Goal: Task Accomplishment & Management: Use online tool/utility

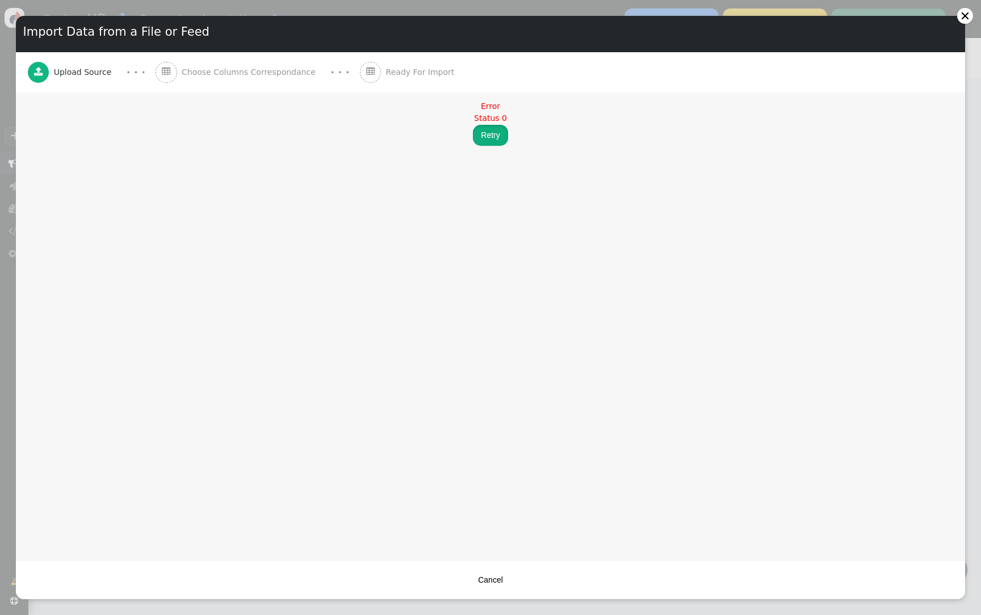
click at [498, 127] on button "Retry" at bounding box center [490, 135] width 35 height 20
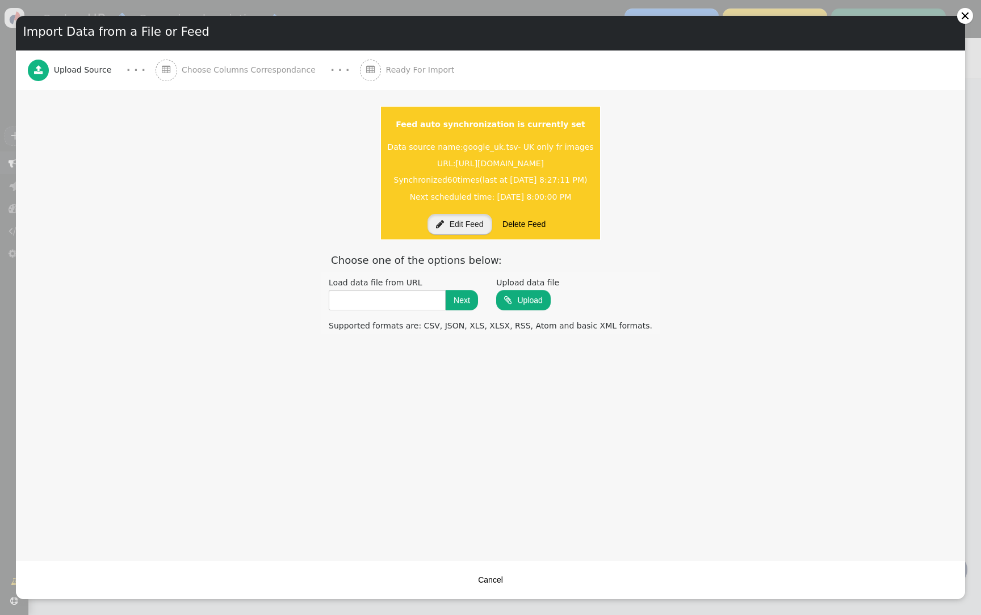
click at [458, 221] on button " Edit Feed" at bounding box center [459, 224] width 65 height 20
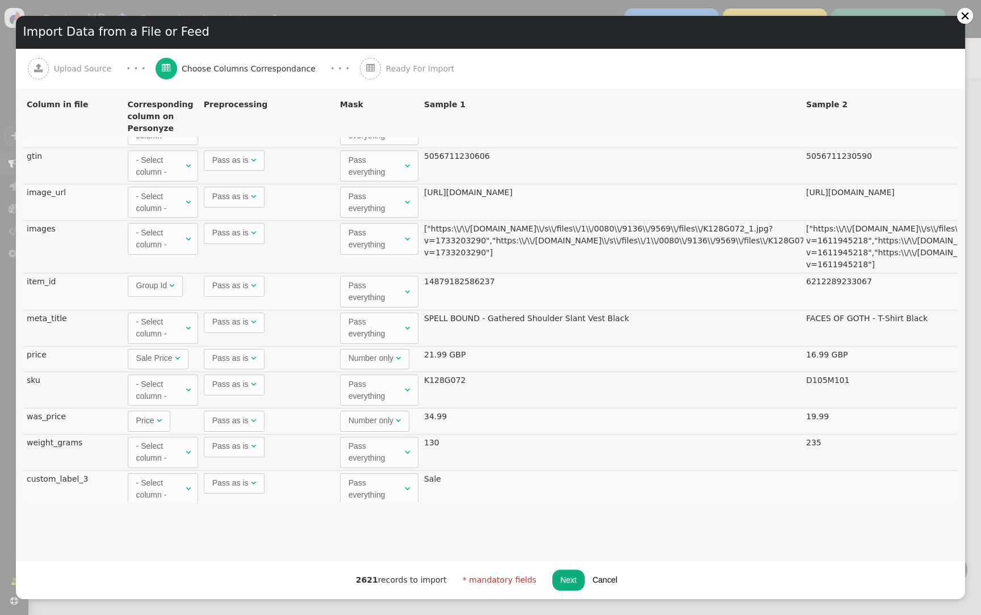
scroll to position [1039, 0]
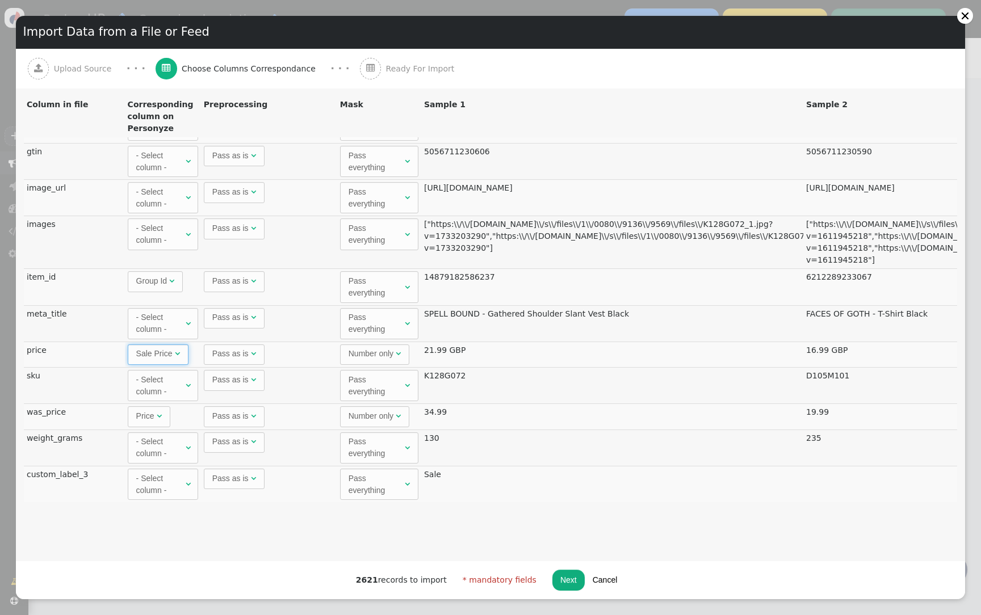
click at [175, 355] on span "" at bounding box center [177, 354] width 5 height 8
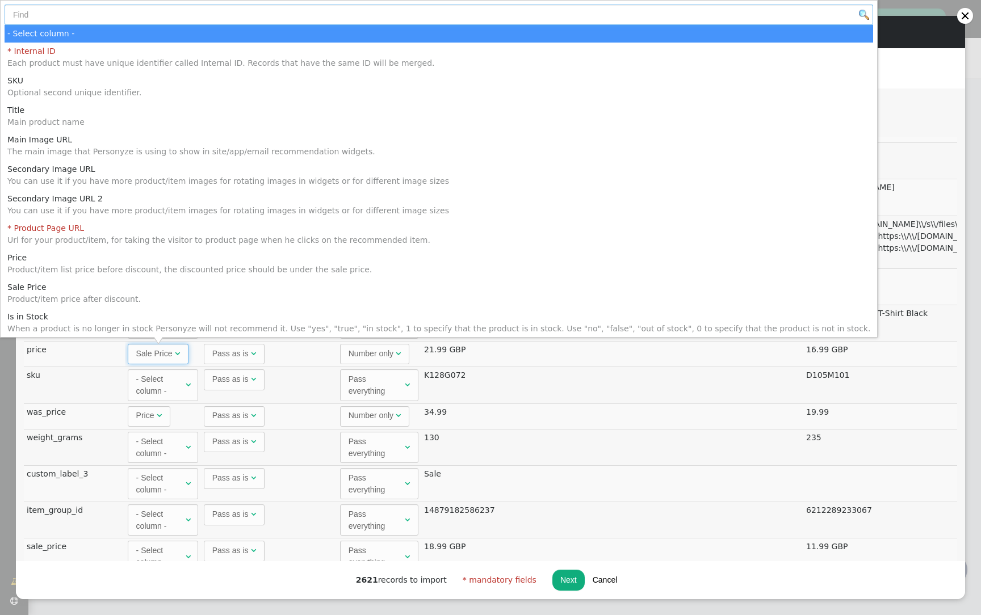
click at [158, 18] on input "text" at bounding box center [439, 15] width 869 height 20
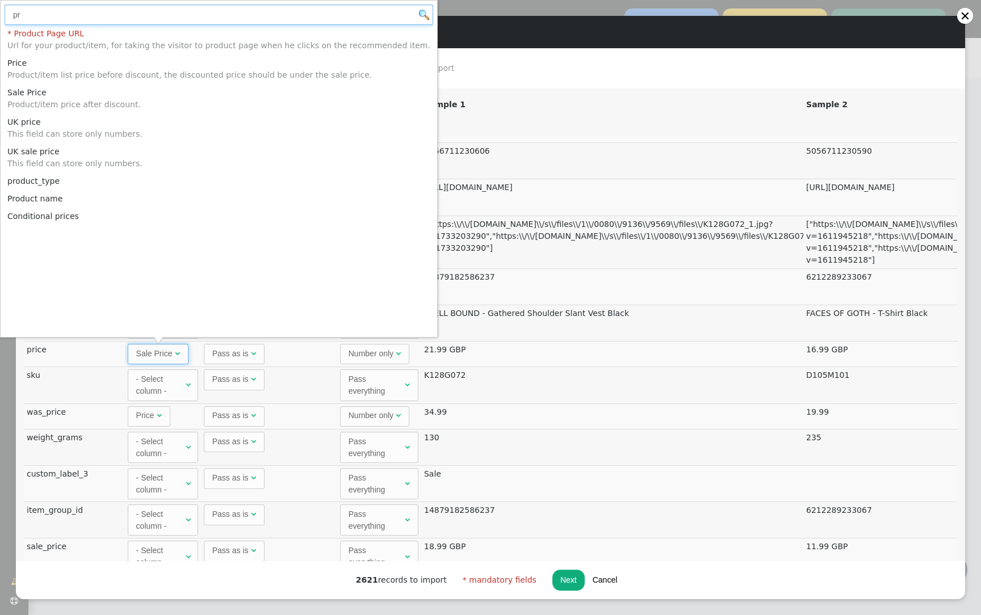
type input "pr"
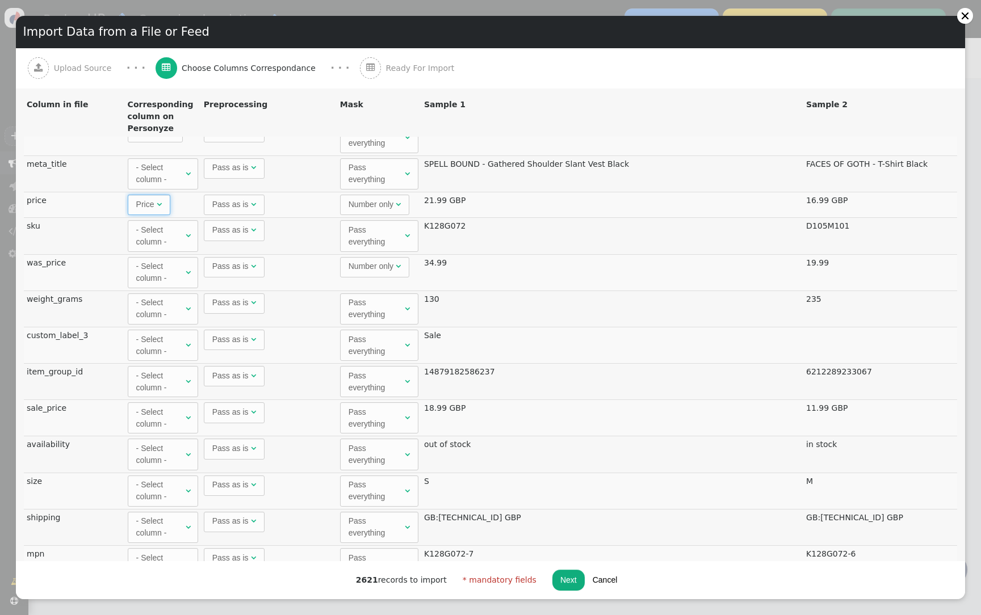
scroll to position [1196, 0]
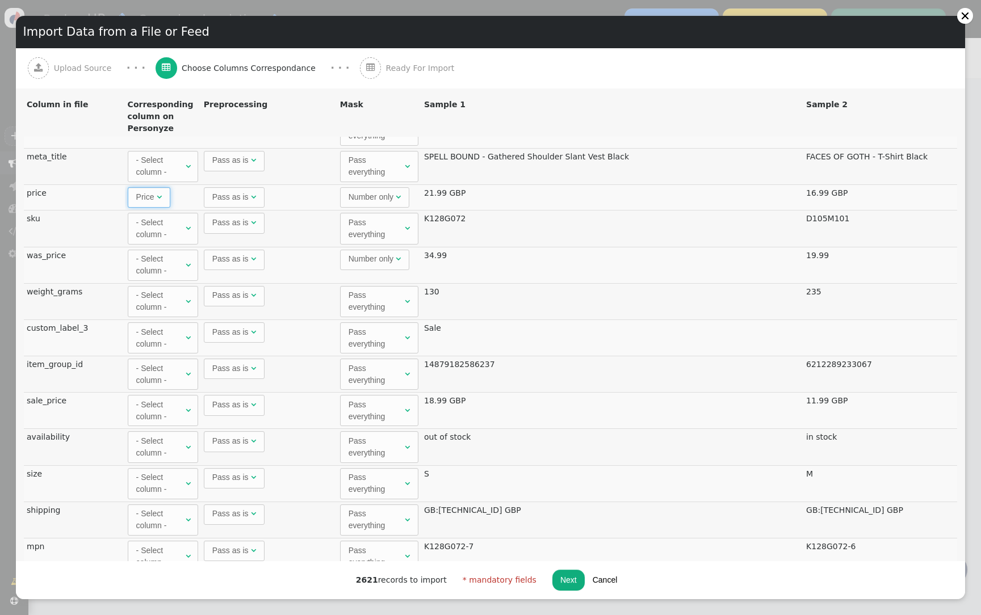
click at [161, 403] on div "- Select column -" at bounding box center [159, 411] width 47 height 24
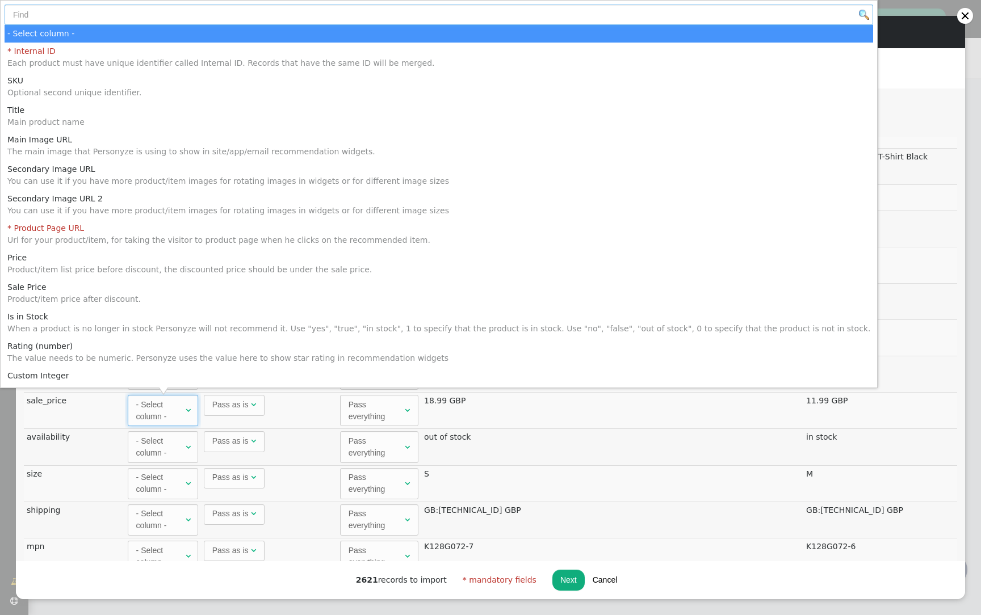
click at [181, 17] on input "text" at bounding box center [439, 15] width 869 height 20
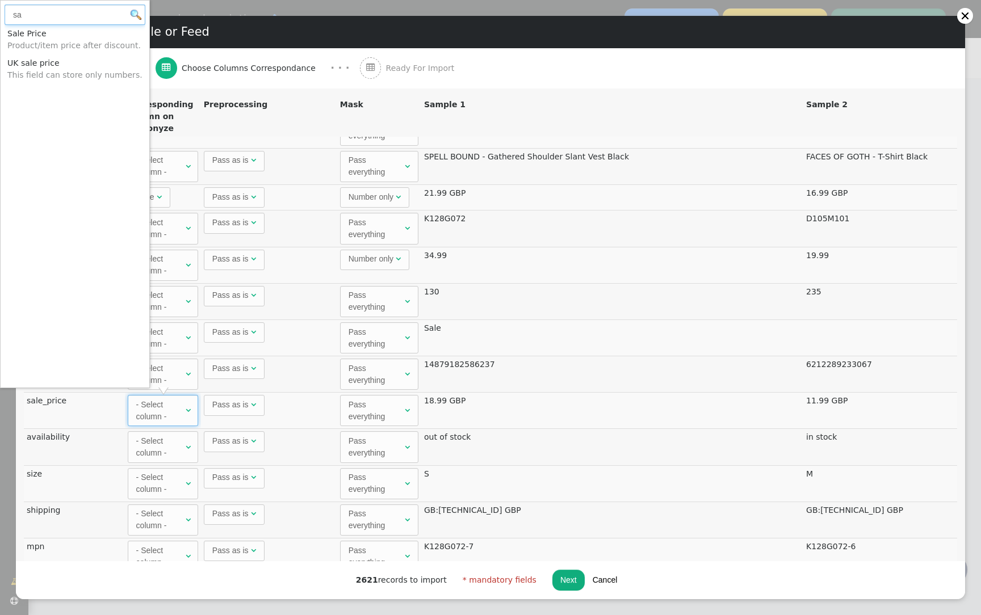
type input "sa"
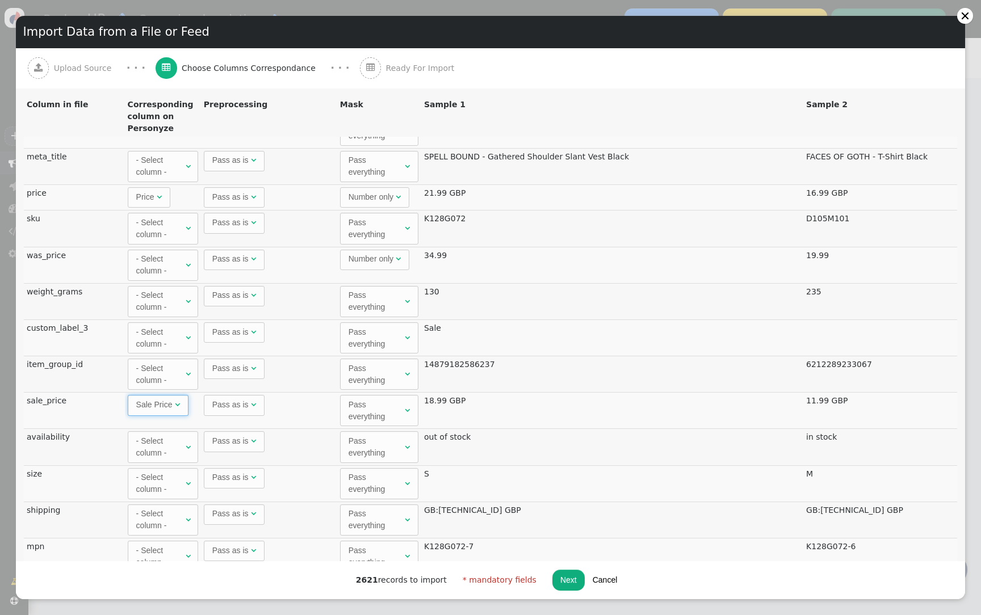
click at [374, 420] on div "Pass everything" at bounding box center [376, 411] width 54 height 24
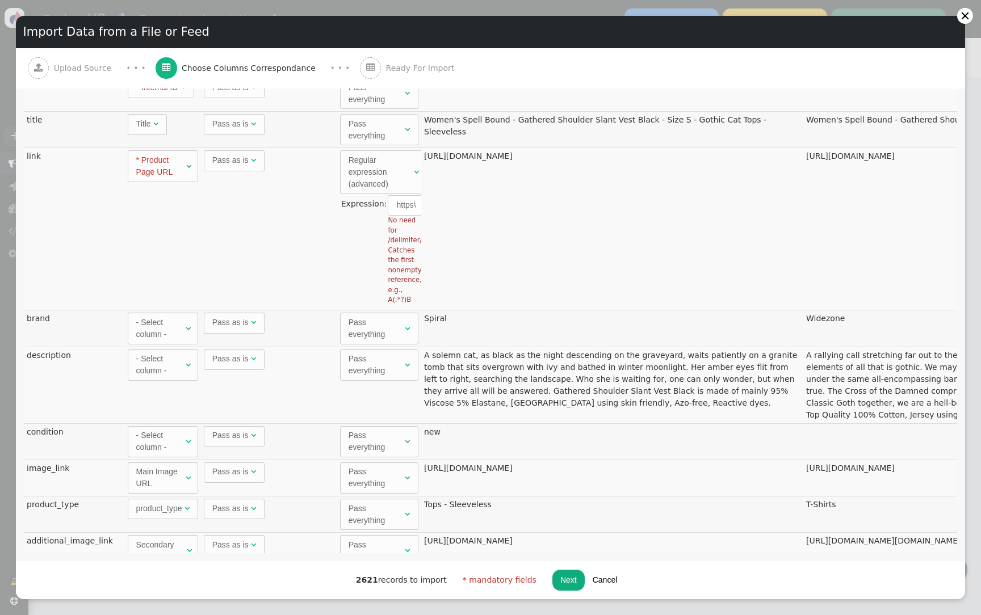
scroll to position [0, 0]
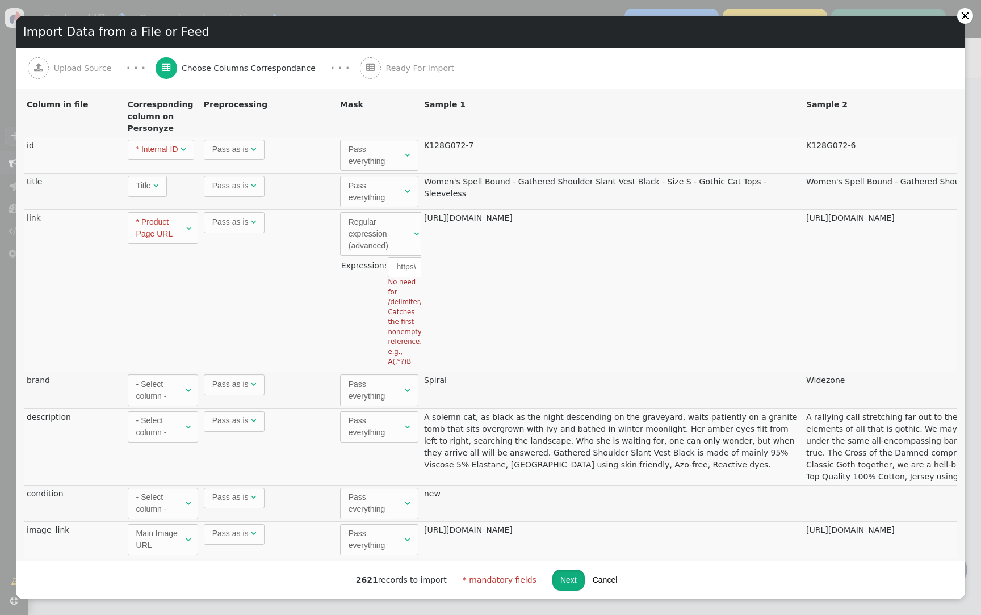
click at [563, 585] on button "Next" at bounding box center [568, 580] width 32 height 20
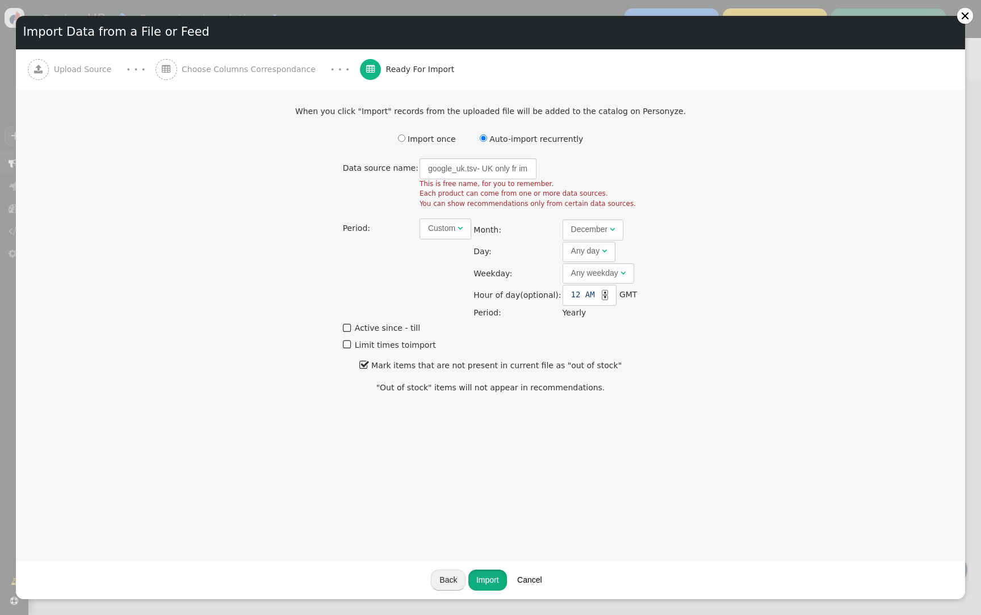
click at [485, 577] on button "Import" at bounding box center [487, 580] width 39 height 20
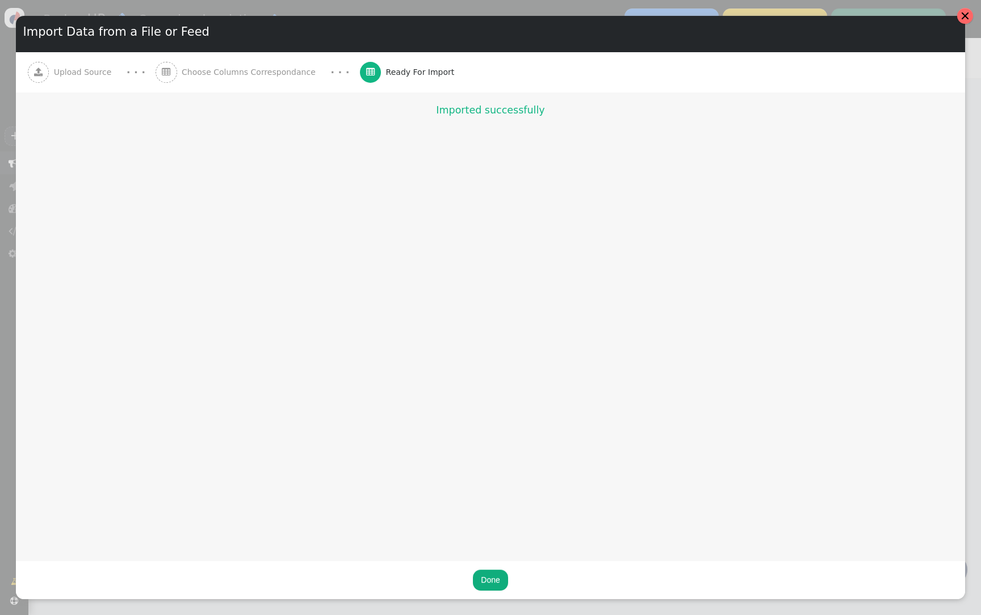
click at [961, 17] on div at bounding box center [965, 16] width 16 height 16
